Goal: Task Accomplishment & Management: Use online tool/utility

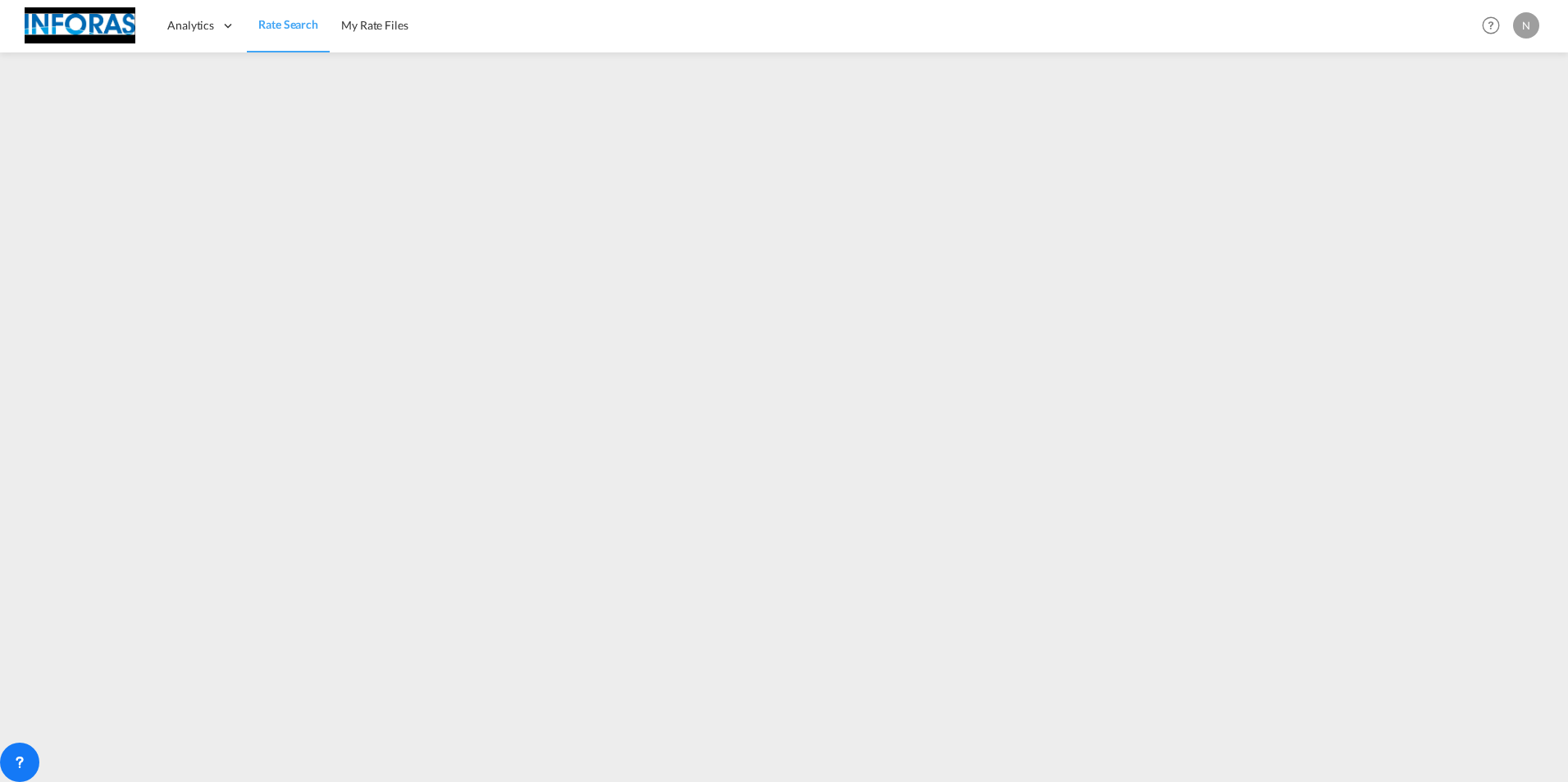
click at [63, 25] on img at bounding box center [80, 26] width 110 height 37
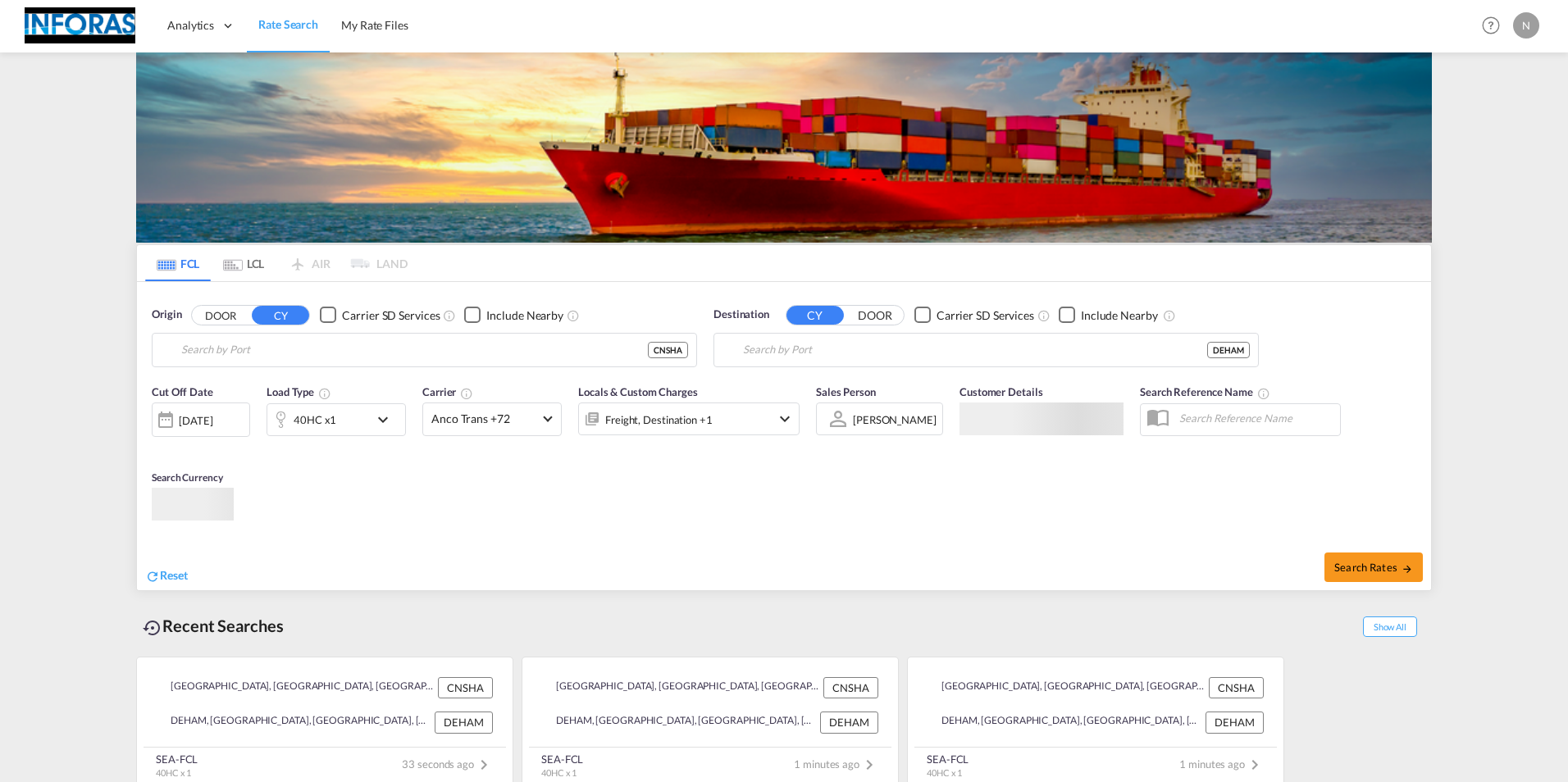
type input "[GEOGRAPHIC_DATA], [GEOGRAPHIC_DATA]"
click at [1355, 569] on span "Search Rates" at bounding box center [1372, 567] width 79 height 13
type input "CNSHA to DEHAM / [DATE]"
